Goal: Information Seeking & Learning: Learn about a topic

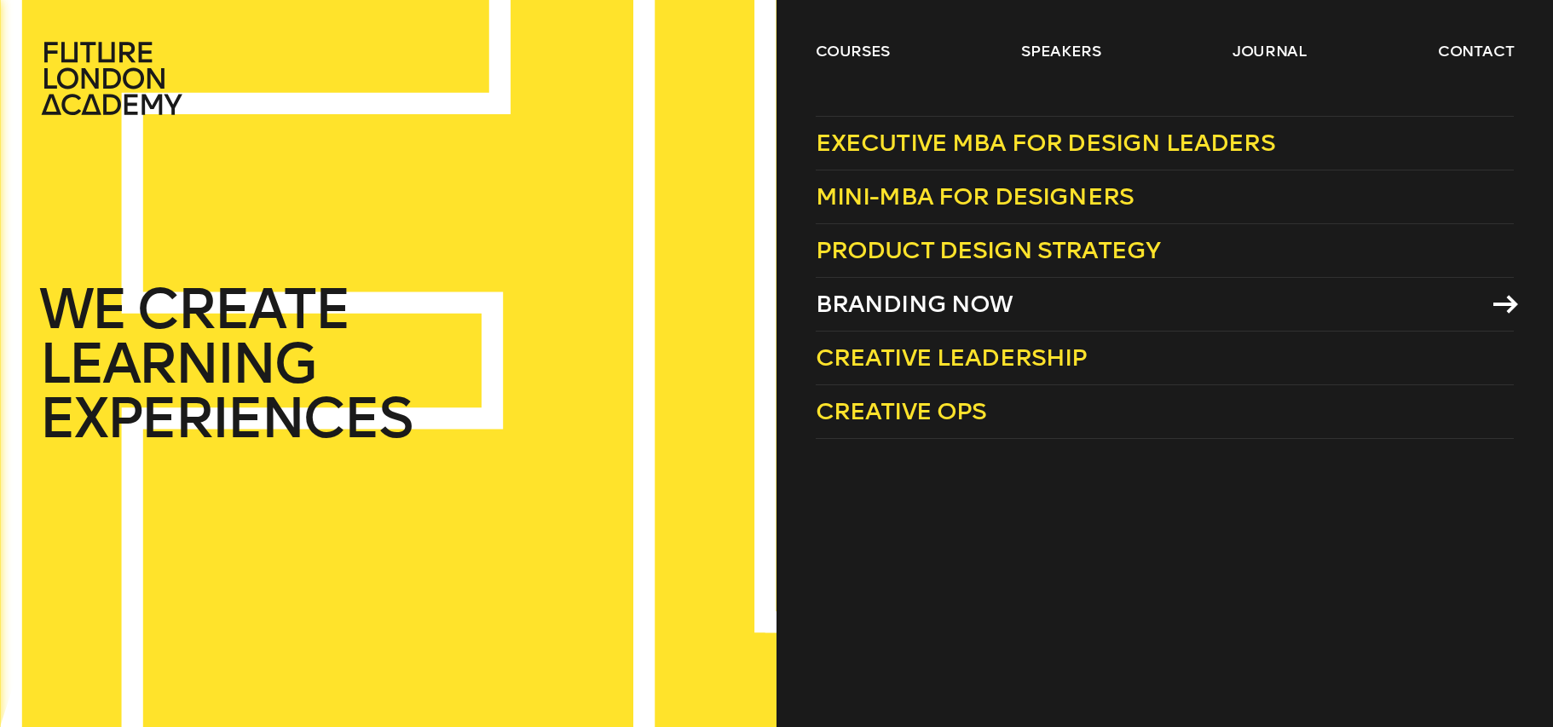
click at [1488, 301] on link "Branding Now" at bounding box center [1165, 305] width 699 height 54
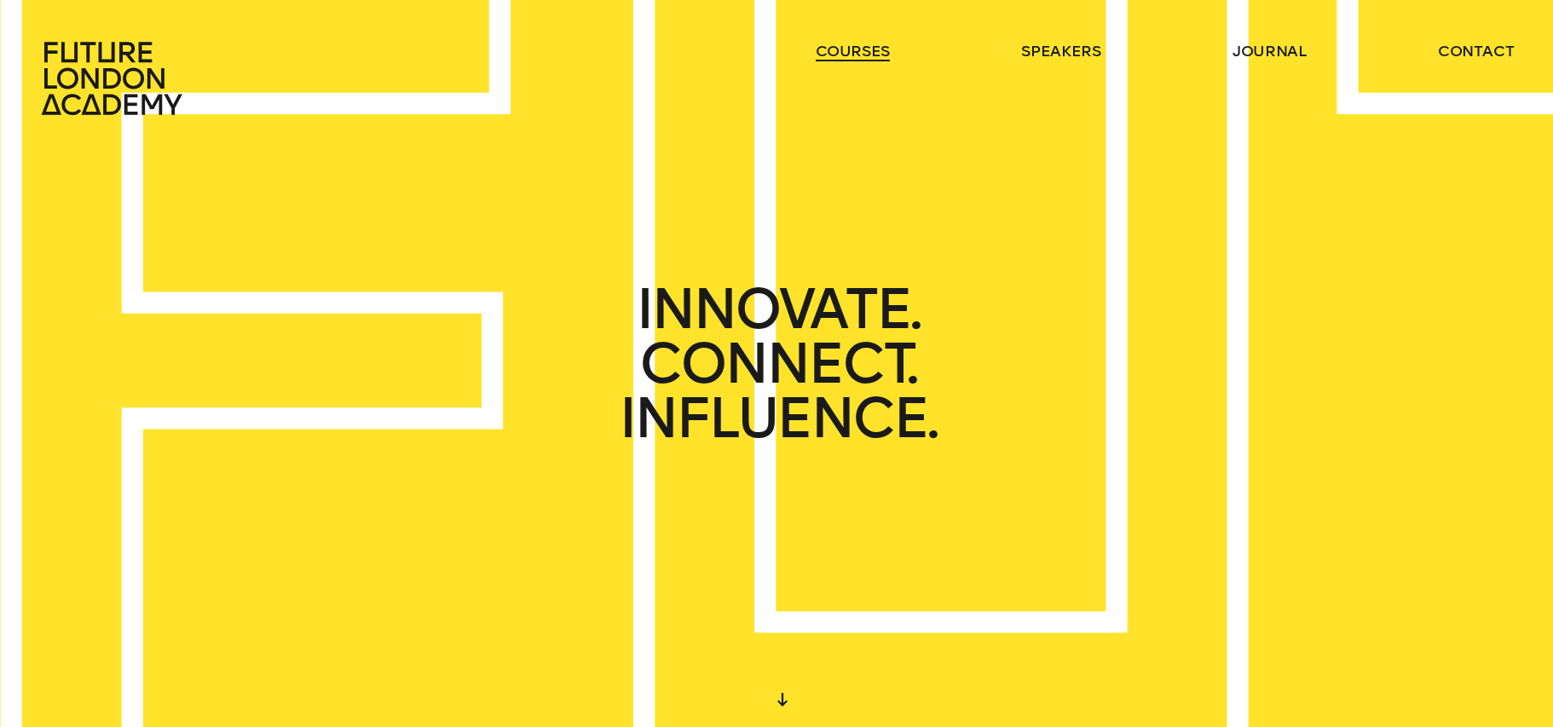
click at [832, 49] on link "courses" at bounding box center [853, 51] width 75 height 20
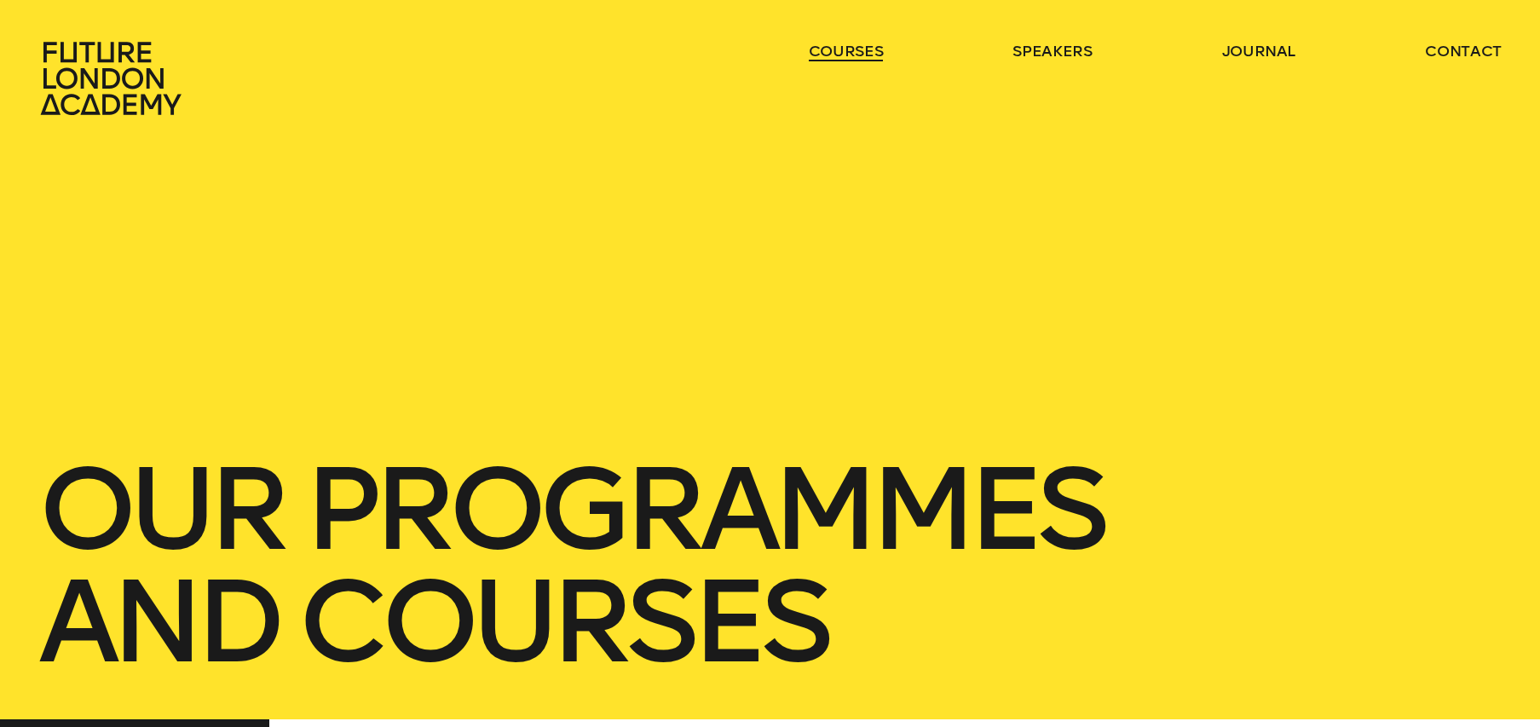
click at [832, 49] on link "courses" at bounding box center [846, 51] width 75 height 20
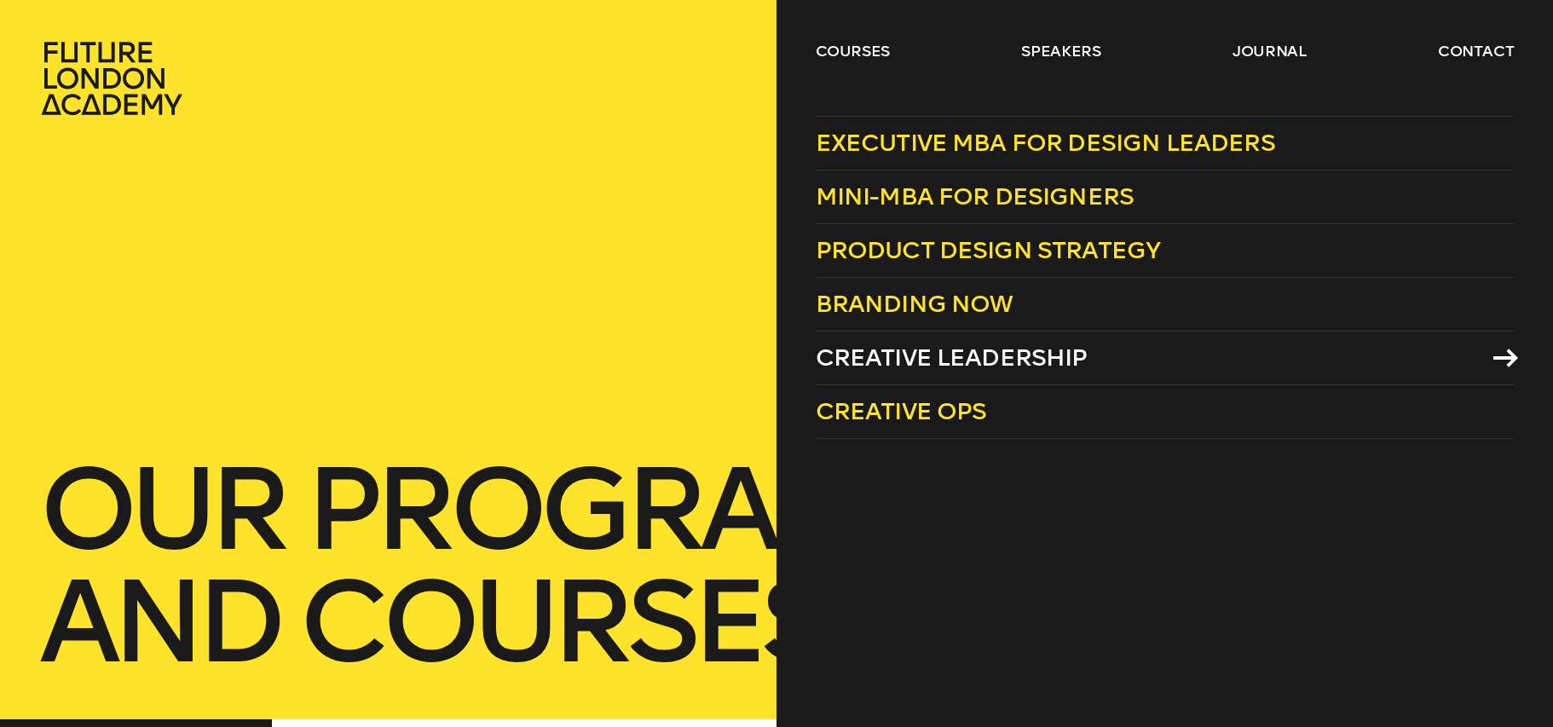
click at [938, 360] on span "Creative Leadership" at bounding box center [952, 358] width 272 height 28
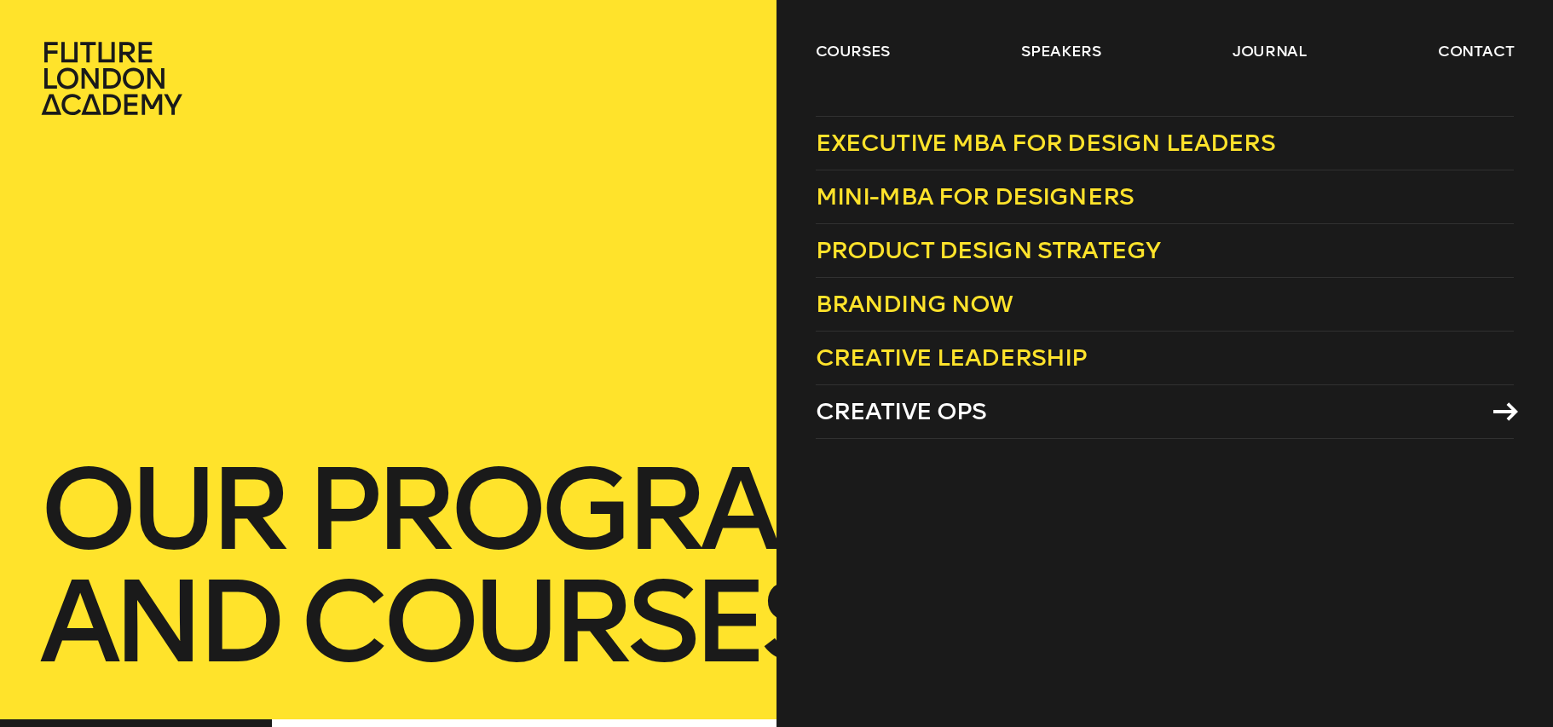
click at [947, 408] on span "Creative Ops" at bounding box center [901, 411] width 171 height 28
click at [947, 303] on span "Branding Now" at bounding box center [915, 304] width 198 height 28
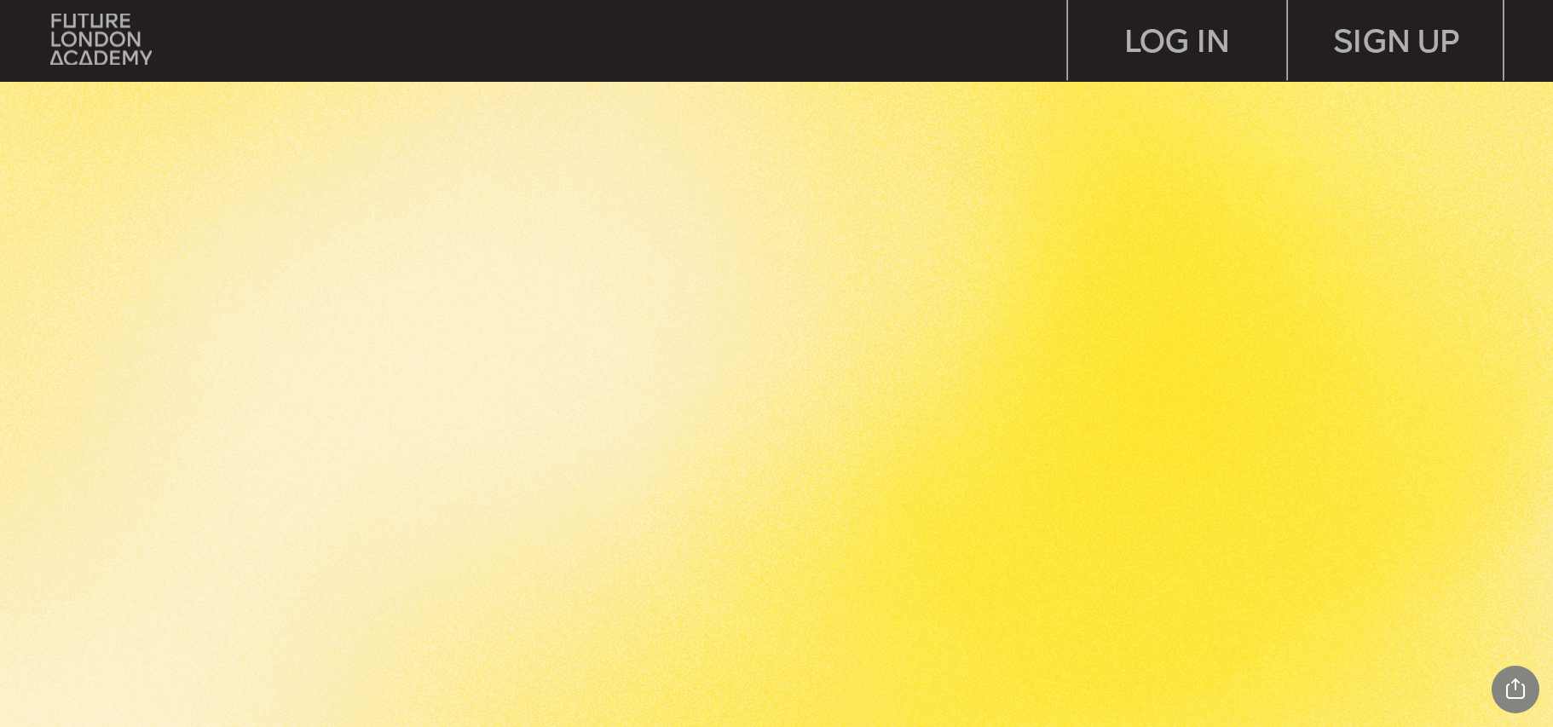
scroll to position [4611, 0]
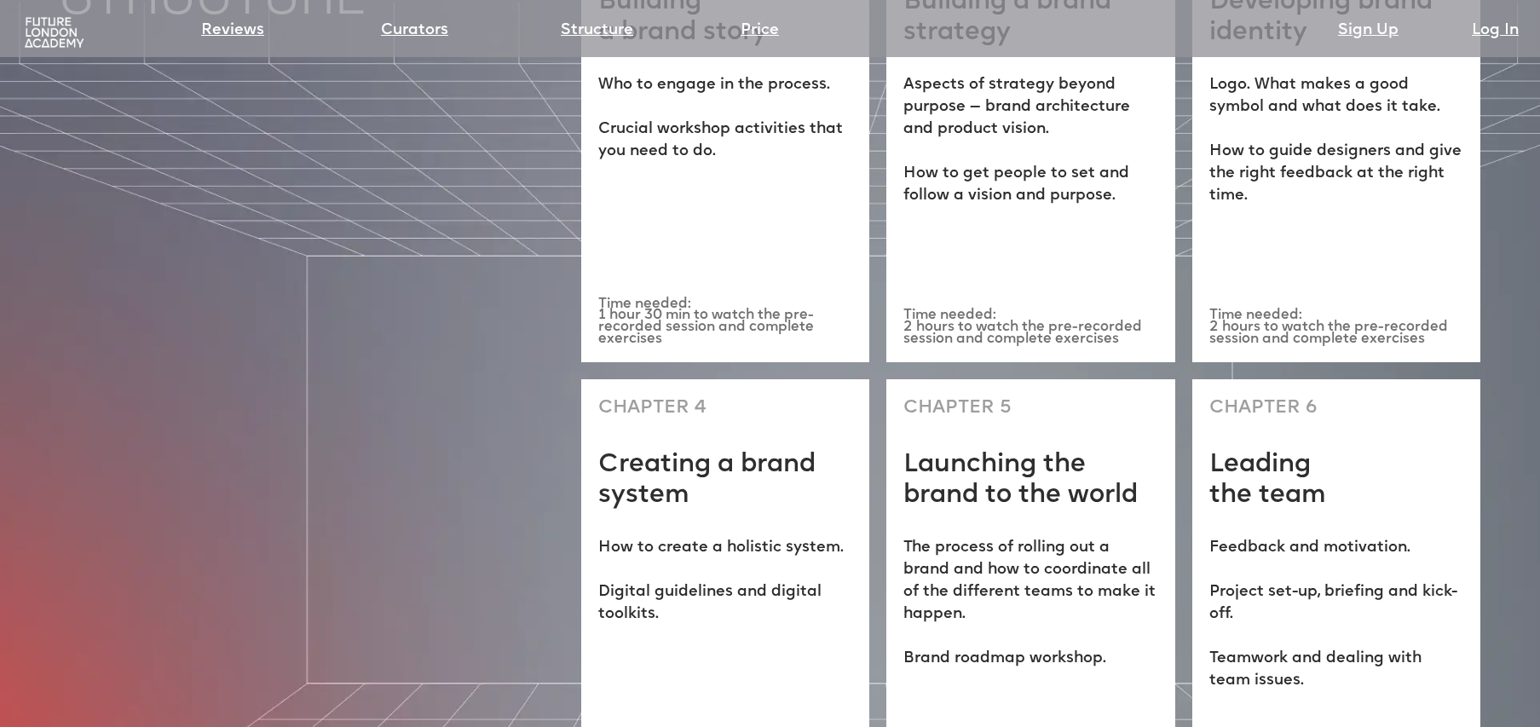
scroll to position [4987, 0]
